Goal: Task Accomplishment & Management: Manage account settings

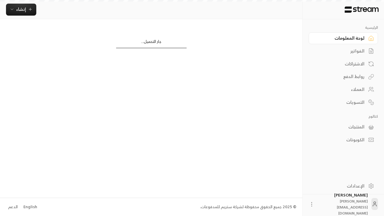
click at [29, 206] on div "English" at bounding box center [30, 207] width 14 height 6
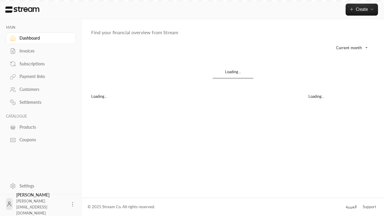
click at [40, 127] on div "Products" at bounding box center [43, 127] width 49 height 6
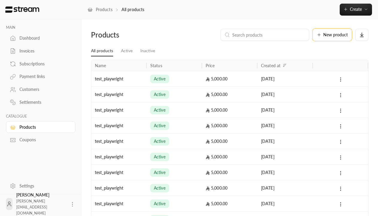
click at [333, 35] on span "New product" at bounding box center [336, 35] width 25 height 4
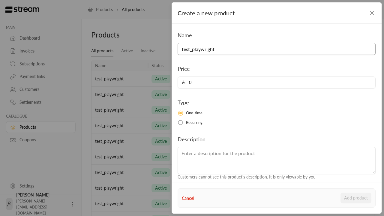
type input "test_playwright"
type input "5000"
click at [356, 198] on button "Add product" at bounding box center [355, 197] width 31 height 11
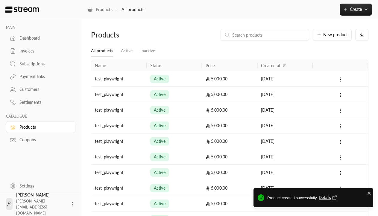
click at [329, 197] on span "Details" at bounding box center [329, 197] width 20 height 6
